Goal: Transaction & Acquisition: Purchase product/service

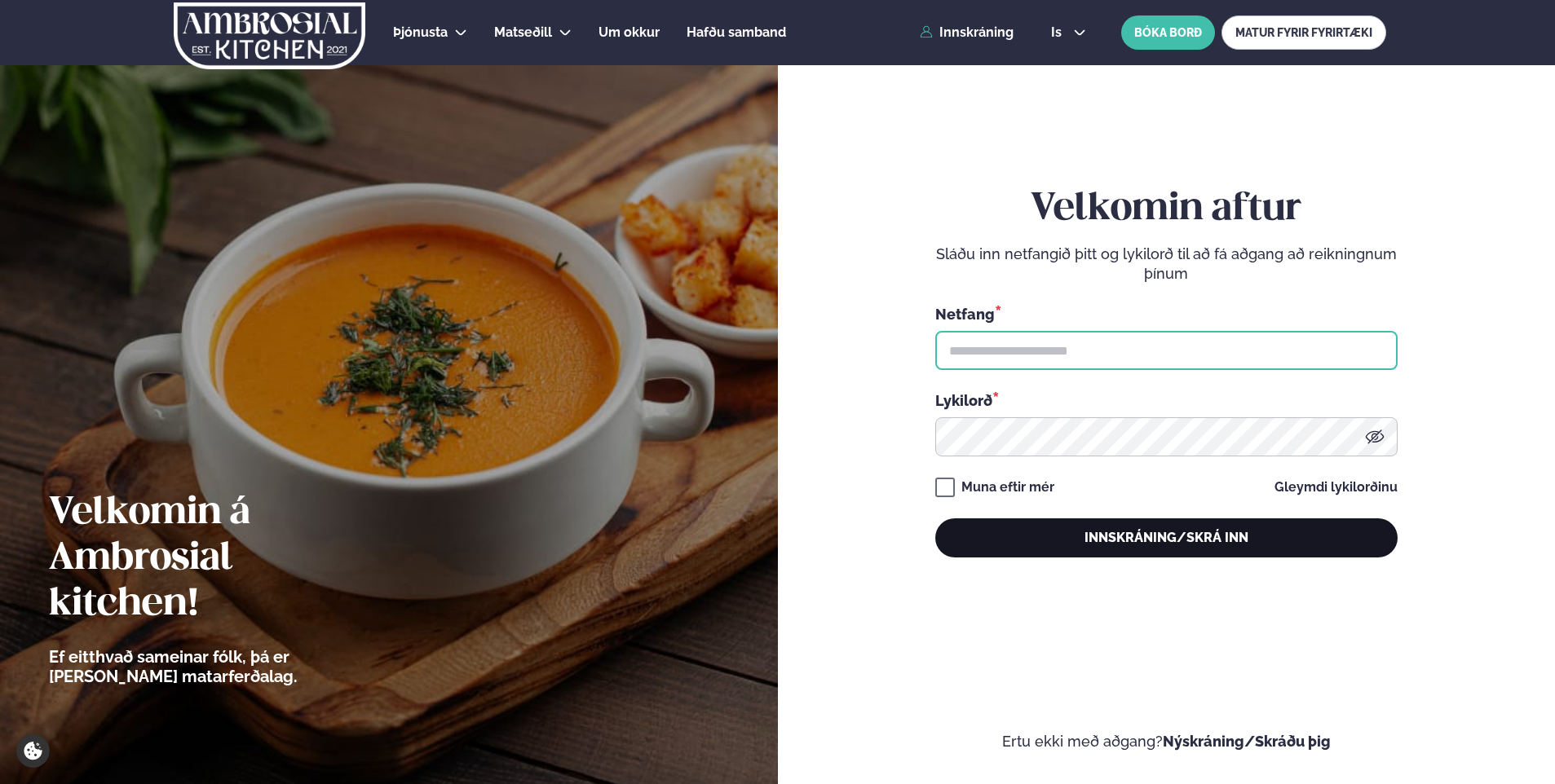
type input "**********"
click at [1038, 543] on button "Innskráning/Skrá inn" at bounding box center [1166, 538] width 462 height 39
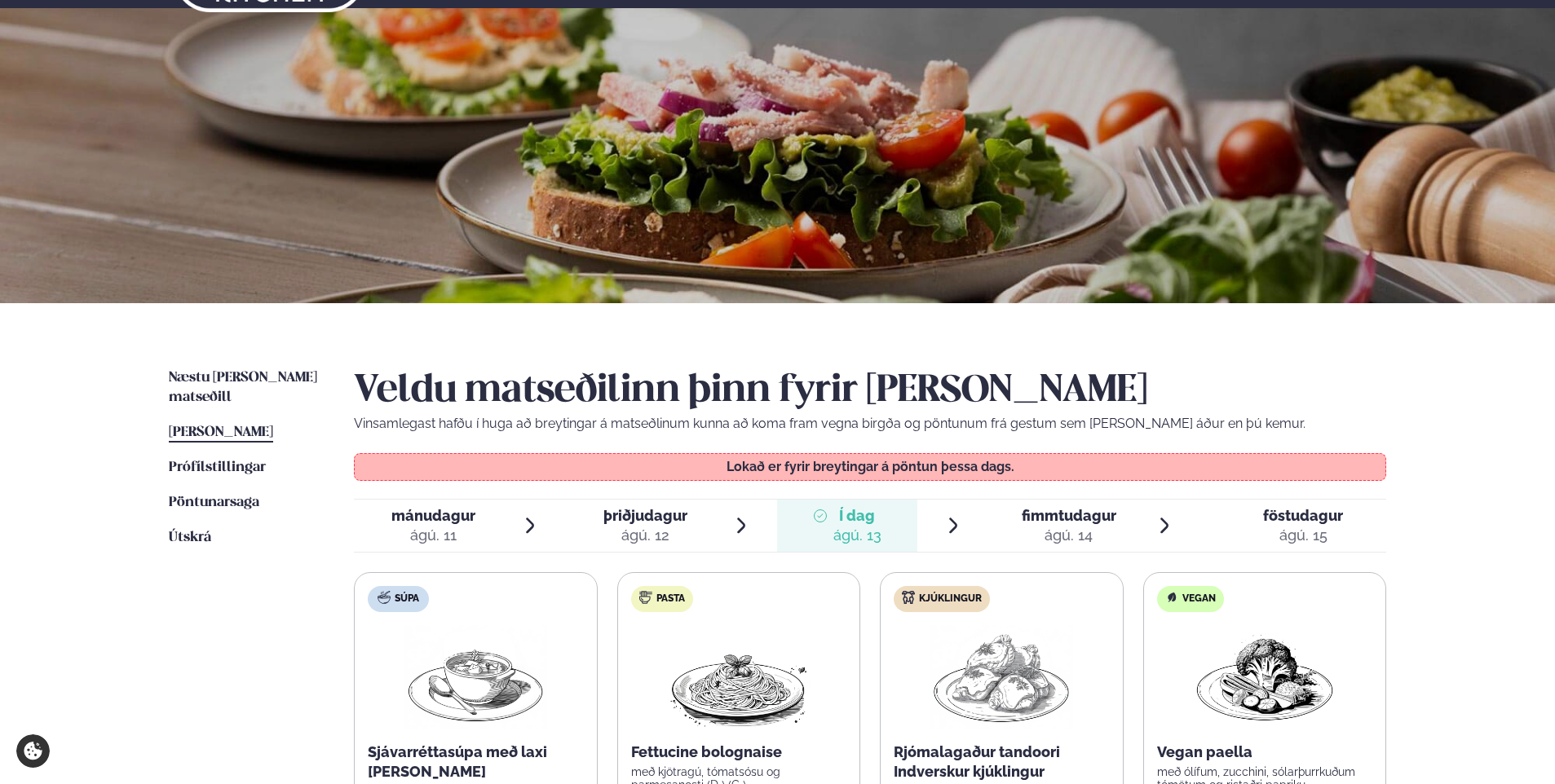
scroll to position [82, 0]
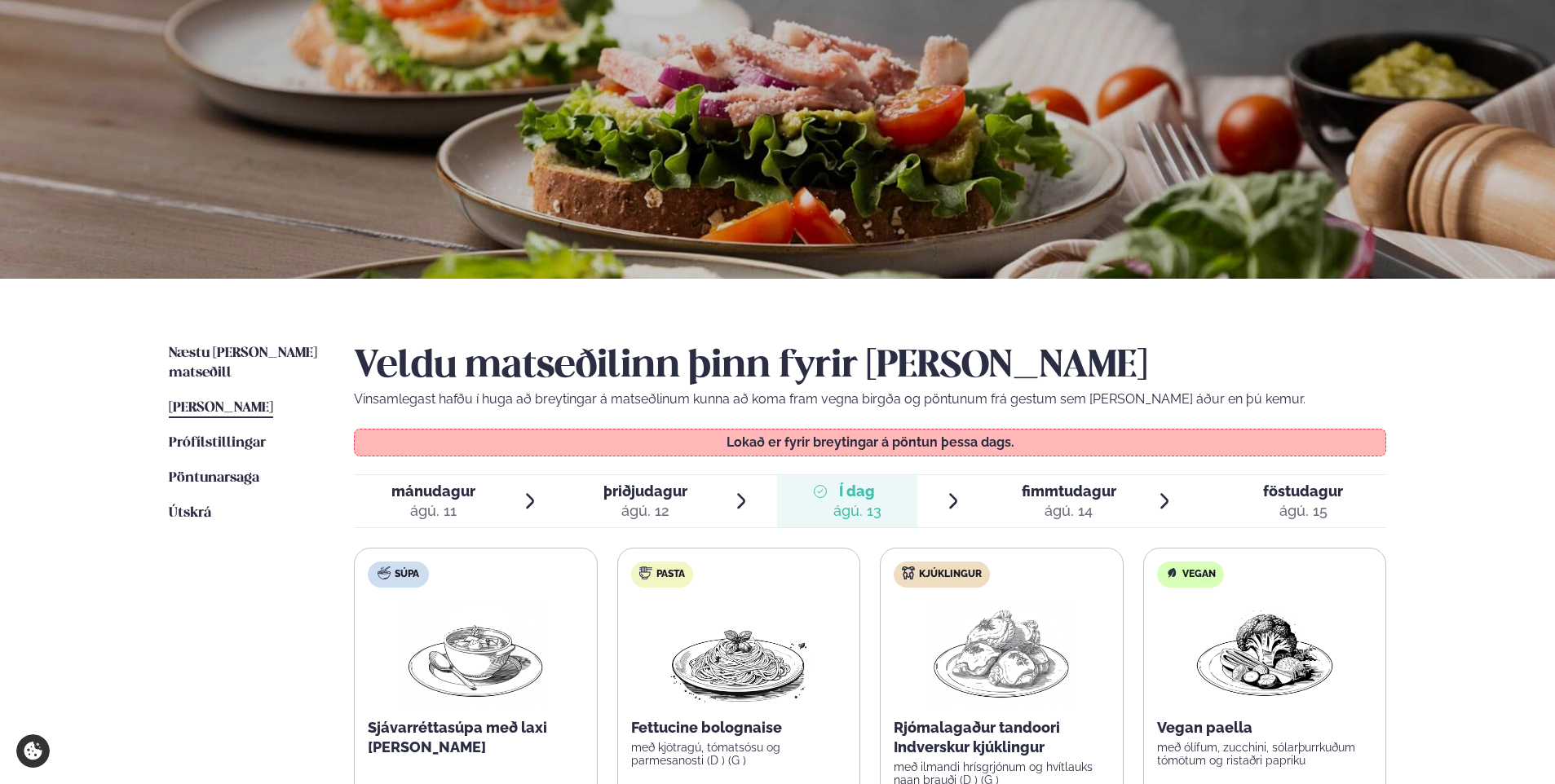
click at [1057, 504] on div "ágú. 14" at bounding box center [1069, 511] width 94 height 20
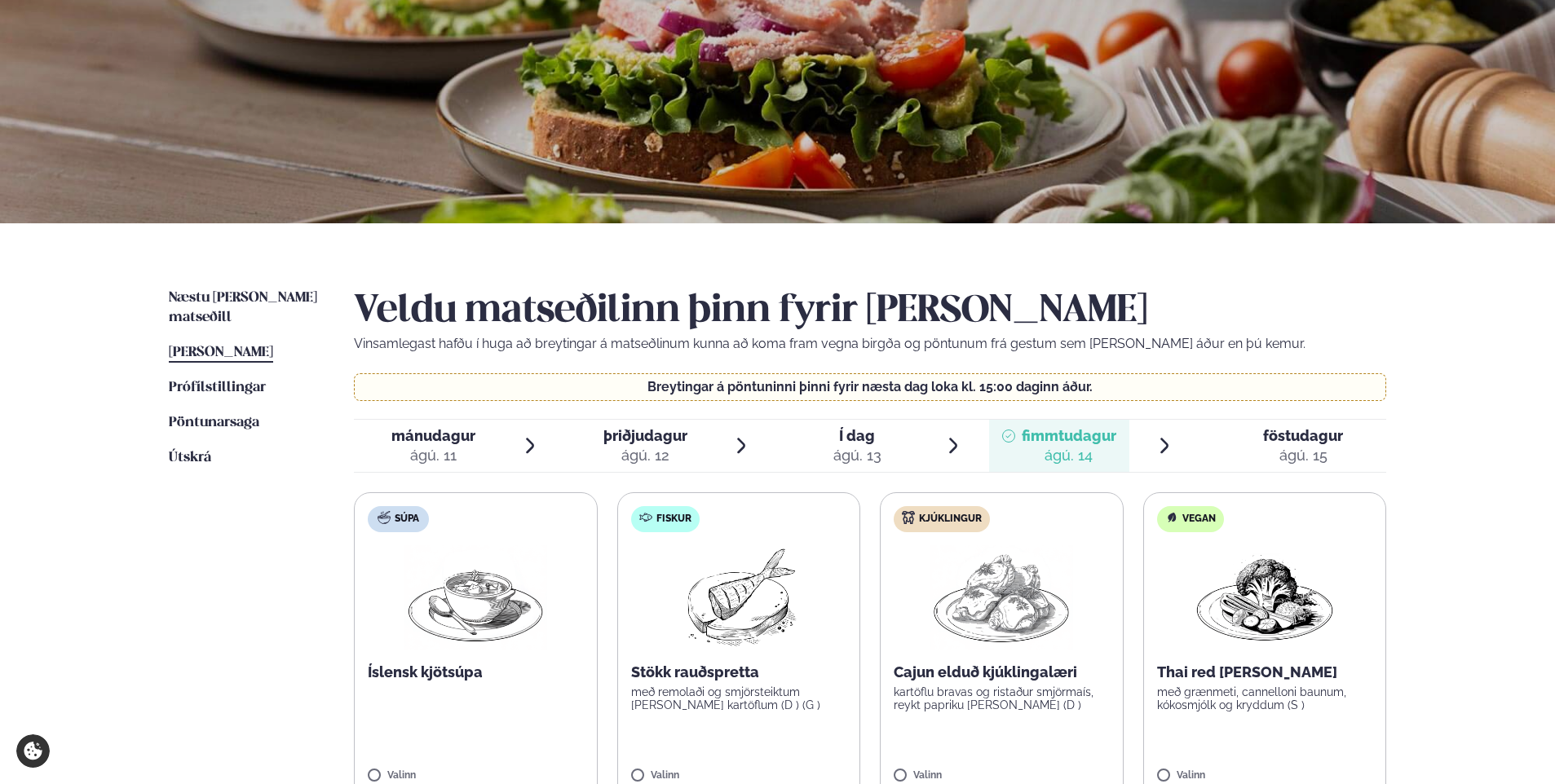
scroll to position [163, 0]
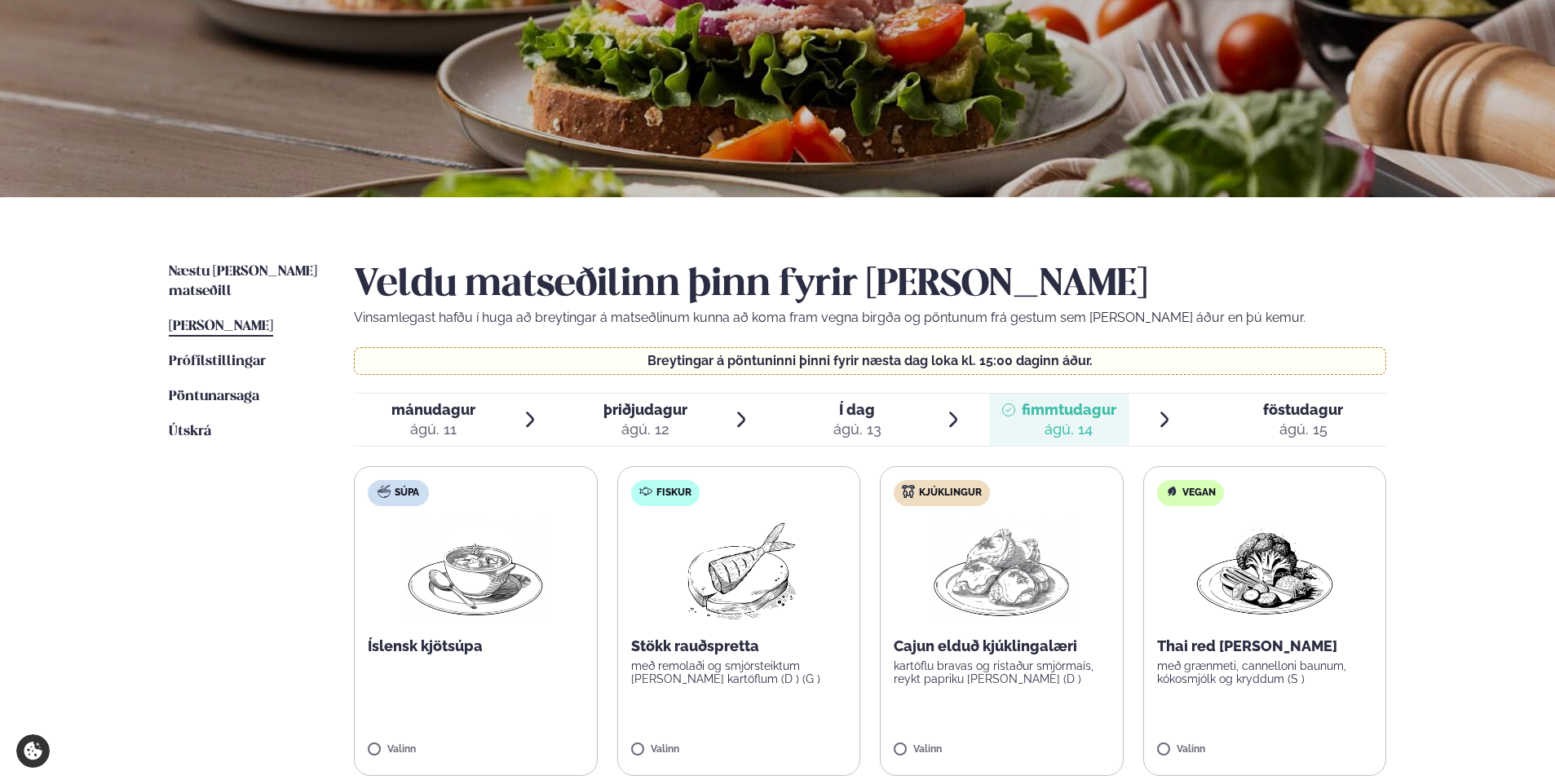
click at [844, 409] on span "Í dag" at bounding box center [857, 410] width 48 height 20
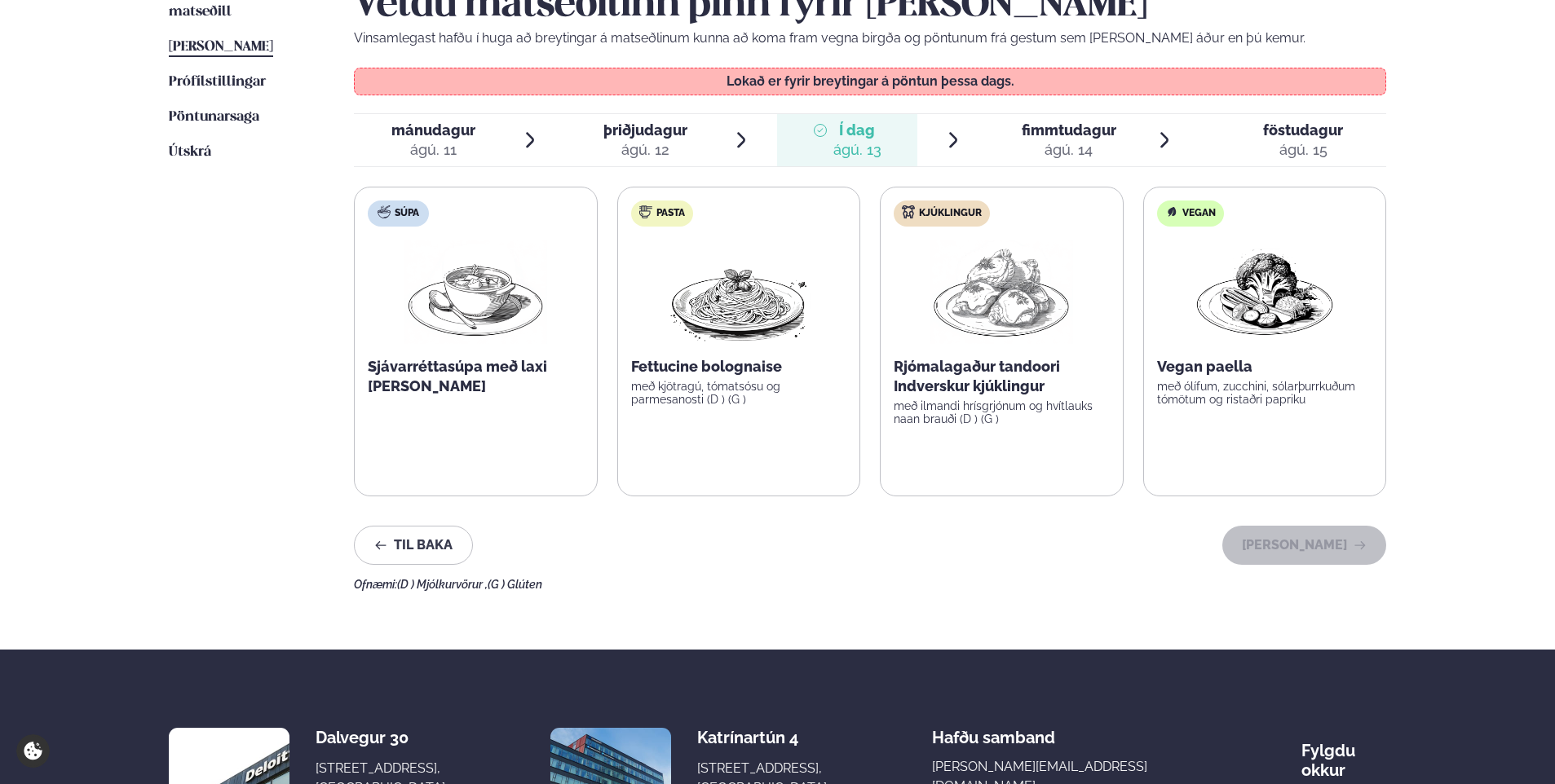
scroll to position [489, 0]
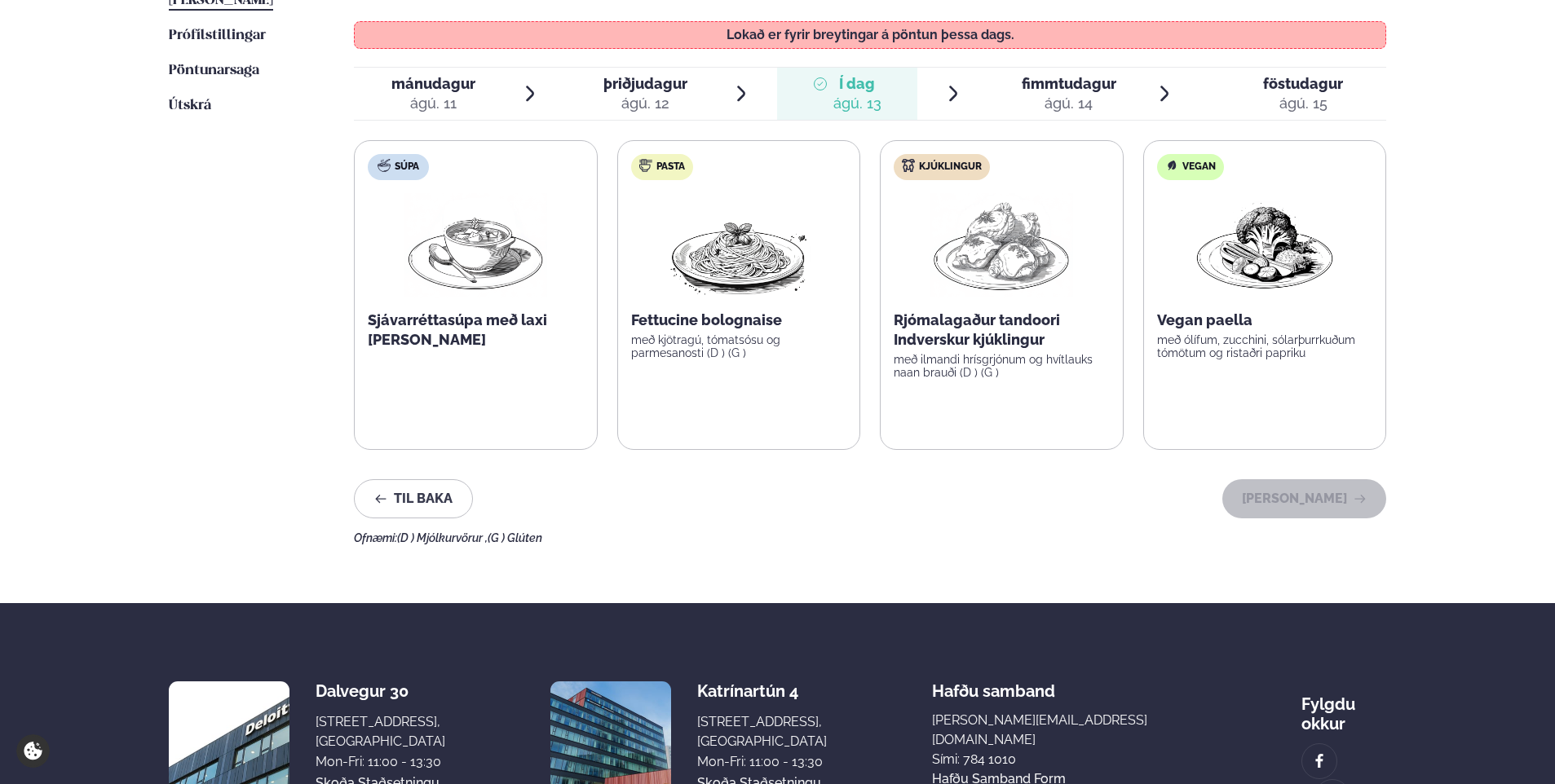
click at [969, 313] on p "Rjómalagaður tandoori Indverskur kjúklingur" at bounding box center [1001, 330] width 216 height 39
click at [1054, 88] on span "fimmtudagur" at bounding box center [1069, 84] width 94 height 17
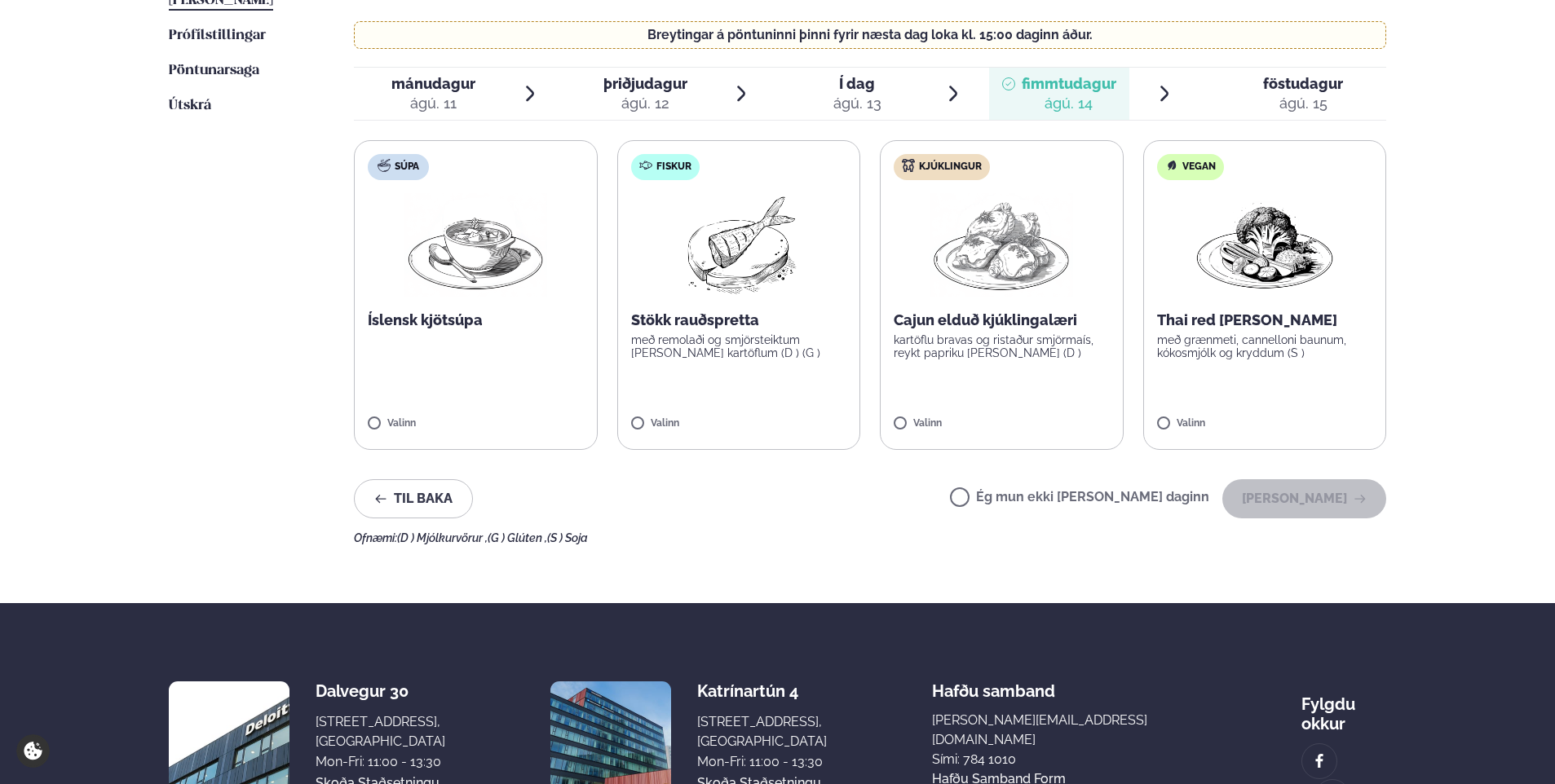
click at [897, 418] on label "Kjúklingur Cajun elduð kjúklingalæri kartöflu bravas og ristaður smjörmaís, rey…" at bounding box center [1001, 295] width 244 height 310
click at [1270, 492] on button "[PERSON_NAME]" at bounding box center [1304, 499] width 164 height 39
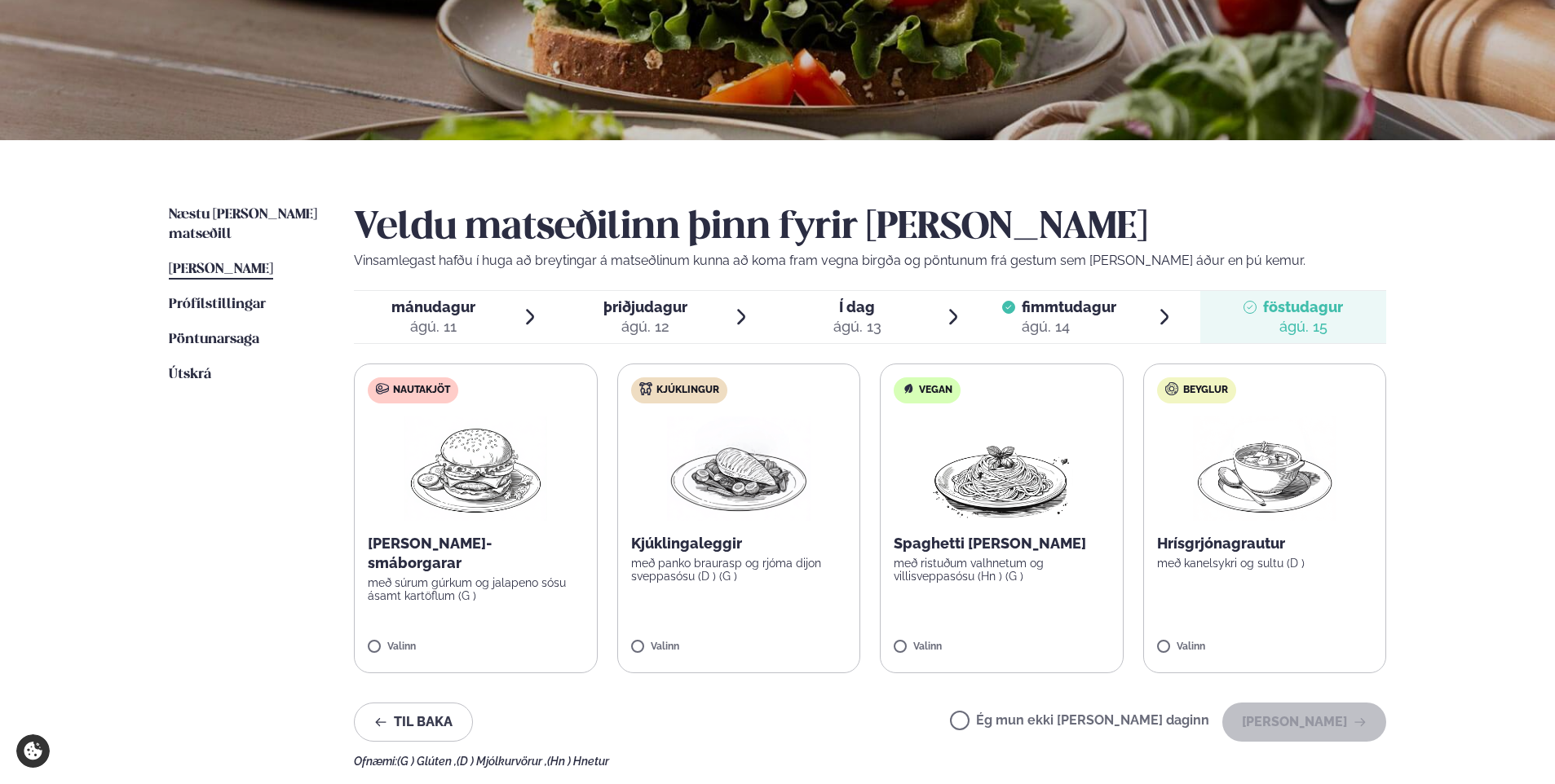
scroll to position [326, 0]
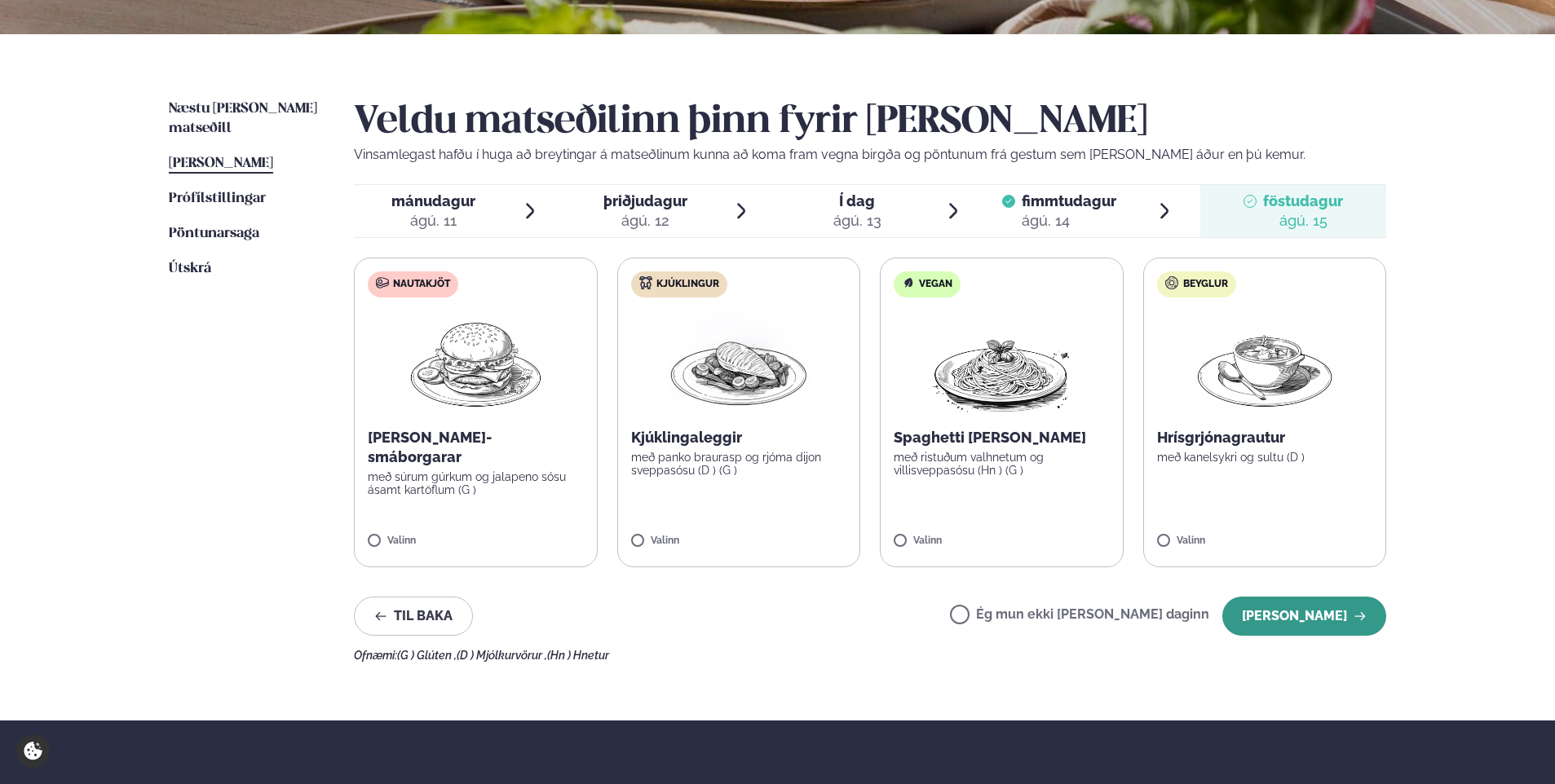
click at [1288, 610] on button "[PERSON_NAME]" at bounding box center [1304, 615] width 164 height 39
